Goal: Transaction & Acquisition: Obtain resource

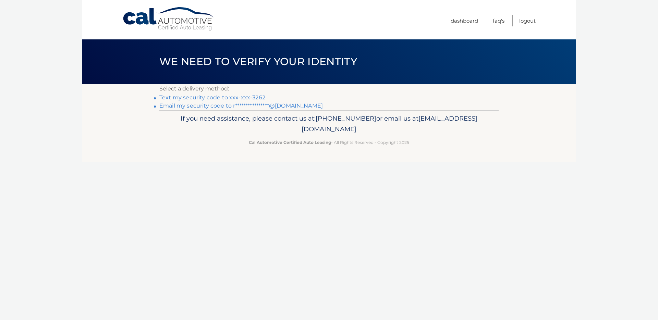
click at [253, 97] on link "Text my security code to xxx-xxx-3262" at bounding box center [212, 97] width 106 height 7
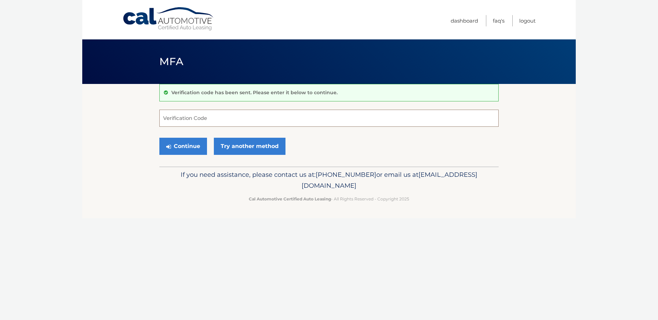
click at [220, 119] on input "Verification Code" at bounding box center [328, 118] width 339 height 17
type input "195332"
click at [182, 148] on button "Continue" at bounding box center [183, 146] width 48 height 17
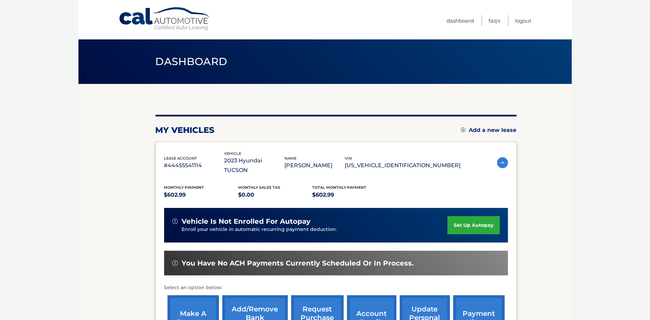
click at [307, 303] on link "request purchase price" at bounding box center [317, 318] width 52 height 45
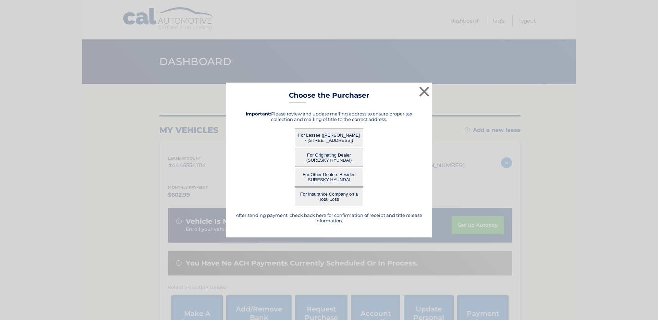
click at [339, 172] on button "For Other Dealers Besides SURESKY HYUNDAI" at bounding box center [329, 177] width 69 height 19
click at [424, 90] on button "×" at bounding box center [425, 92] width 14 height 14
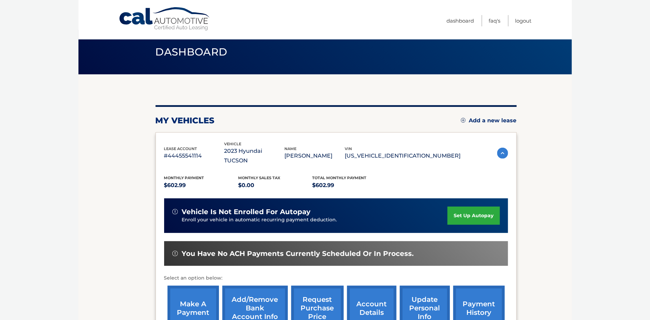
scroll to position [8, 0]
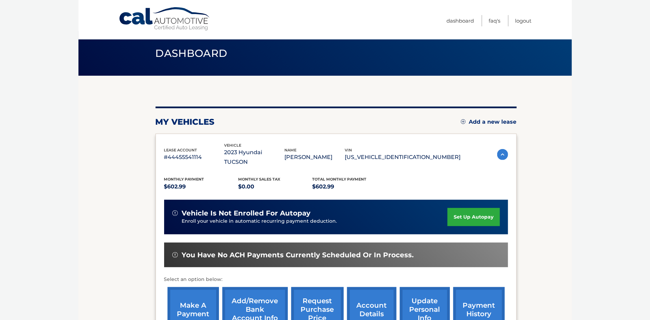
click at [472, 296] on link "payment history" at bounding box center [479, 309] width 51 height 45
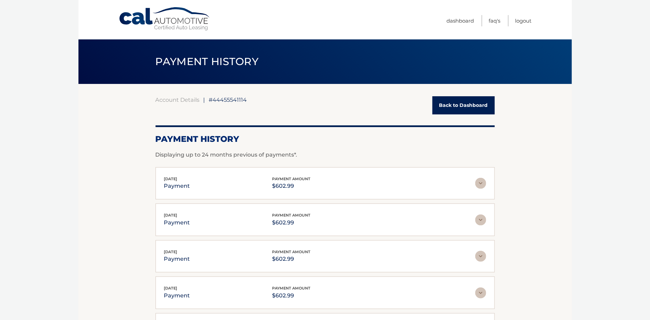
click at [466, 103] on link "Back to Dashboard" at bounding box center [464, 105] width 62 height 18
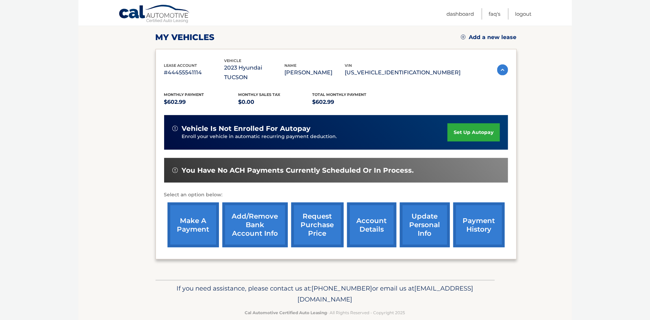
scroll to position [95, 0]
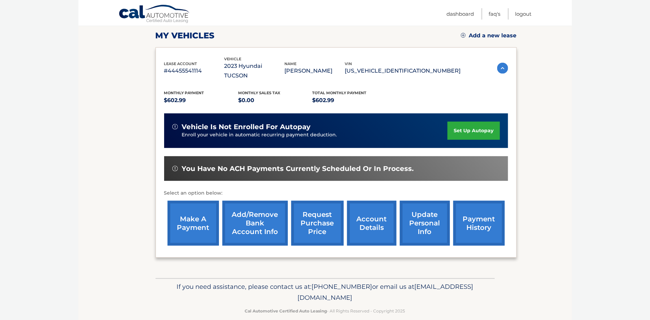
click at [324, 213] on link "request purchase price" at bounding box center [317, 223] width 52 height 45
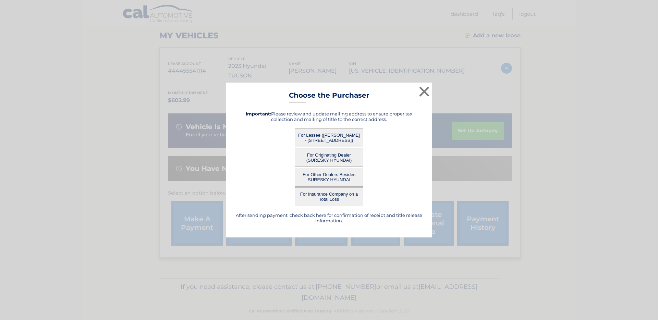
click at [353, 134] on button "For Lessee ([PERSON_NAME] - [STREET_ADDRESS])" at bounding box center [329, 138] width 69 height 19
click at [345, 157] on button "For Originating Dealer (SURESKY HYUNDAI)" at bounding box center [329, 157] width 69 height 19
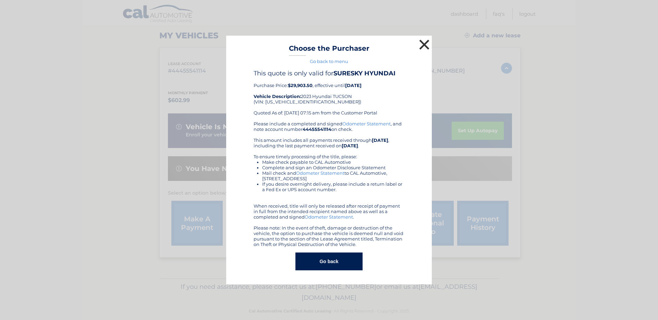
click at [428, 41] on button "×" at bounding box center [425, 45] width 14 height 14
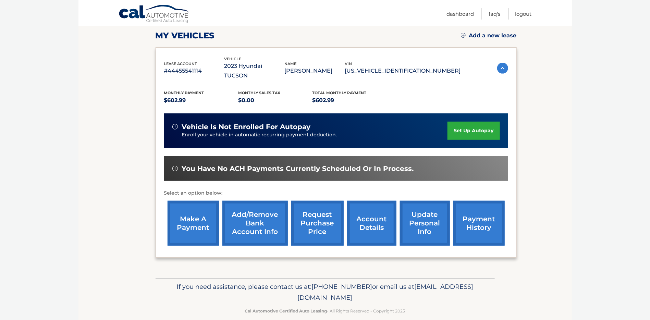
click at [376, 205] on link "account details" at bounding box center [371, 223] width 49 height 45
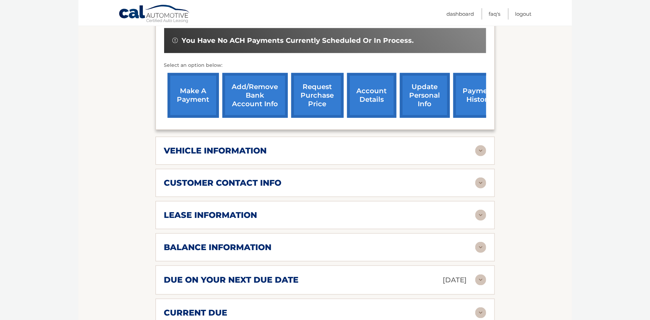
scroll to position [284, 0]
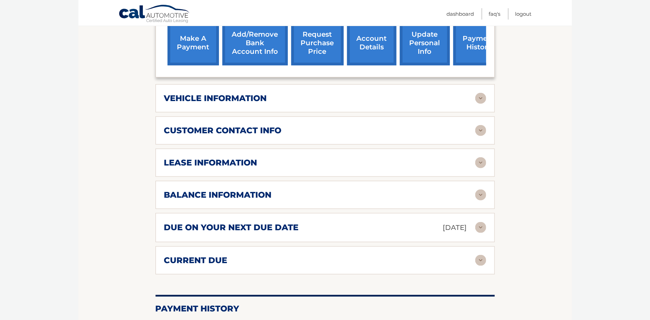
click at [480, 157] on img at bounding box center [481, 162] width 11 height 11
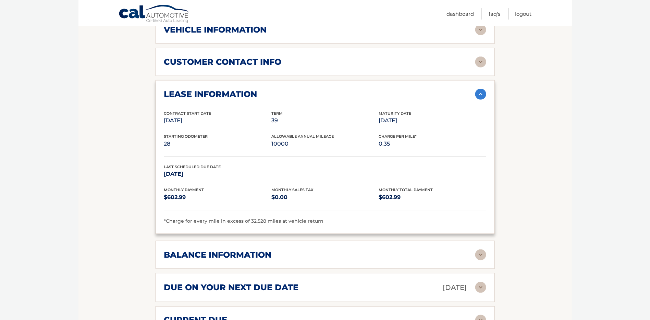
scroll to position [466, 0]
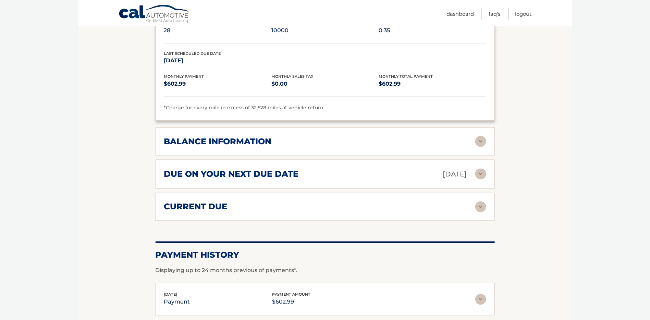
click at [482, 136] on img at bounding box center [481, 141] width 11 height 11
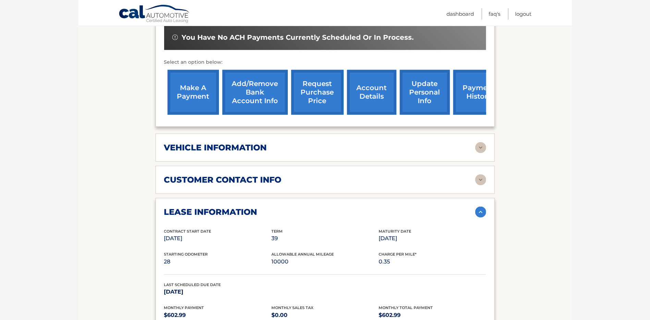
scroll to position [208, 0]
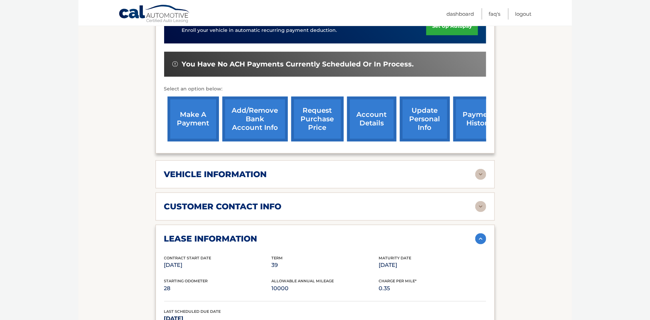
click at [323, 117] on link "request purchase price" at bounding box center [317, 119] width 52 height 45
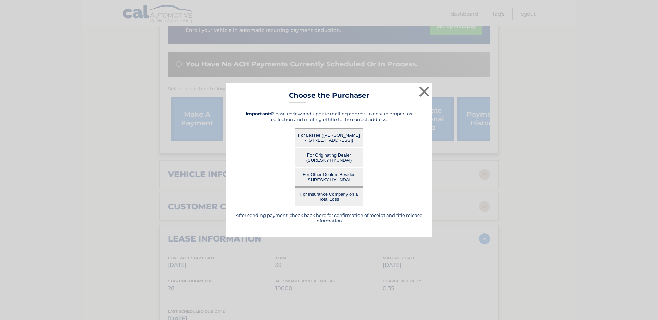
click at [343, 157] on button "For Originating Dealer (SURESKY HYUNDAI)" at bounding box center [329, 157] width 69 height 19
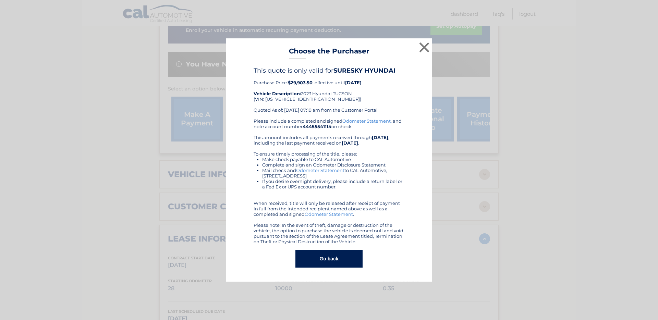
click at [338, 256] on button "Go back" at bounding box center [329, 259] width 67 height 18
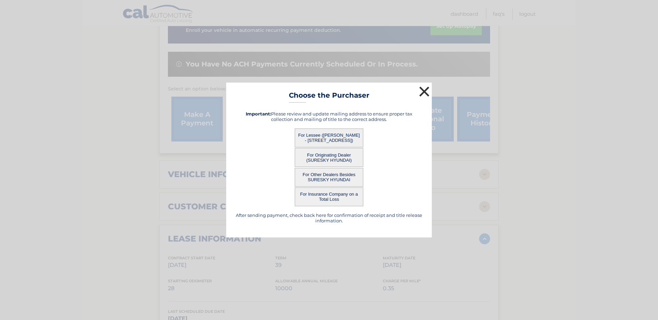
click at [423, 90] on button "×" at bounding box center [425, 92] width 14 height 14
